Goal: Transaction & Acquisition: Purchase product/service

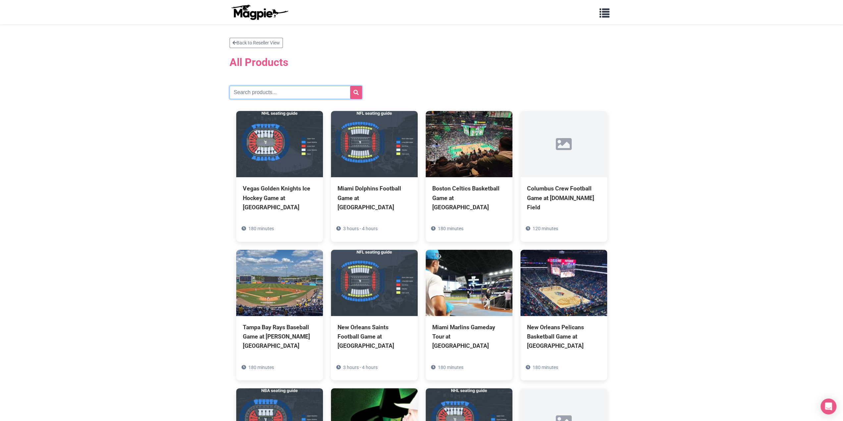
drag, startPoint x: 270, startPoint y: 94, endPoint x: 301, endPoint y: 93, distance: 30.8
click at [270, 94] on input "text" at bounding box center [296, 92] width 133 height 13
paste input "Pittsburgh Steelers Football Game"
type input "Pittsburgh Steelers Football Game"
click at [361, 93] on button "submit" at bounding box center [356, 92] width 12 height 13
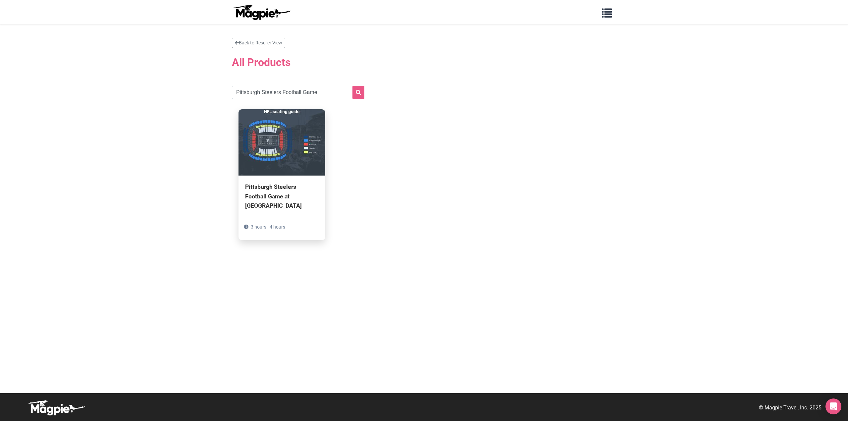
click at [289, 177] on div "Pittsburgh Steelers Football Game at [GEOGRAPHIC_DATA] 3 hours - 4 hours" at bounding box center [282, 208] width 87 height 64
click at [288, 190] on div "Pittsburgh Steelers Football Game at [GEOGRAPHIC_DATA]" at bounding box center [282, 196] width 74 height 28
